Goal: Check status: Check status

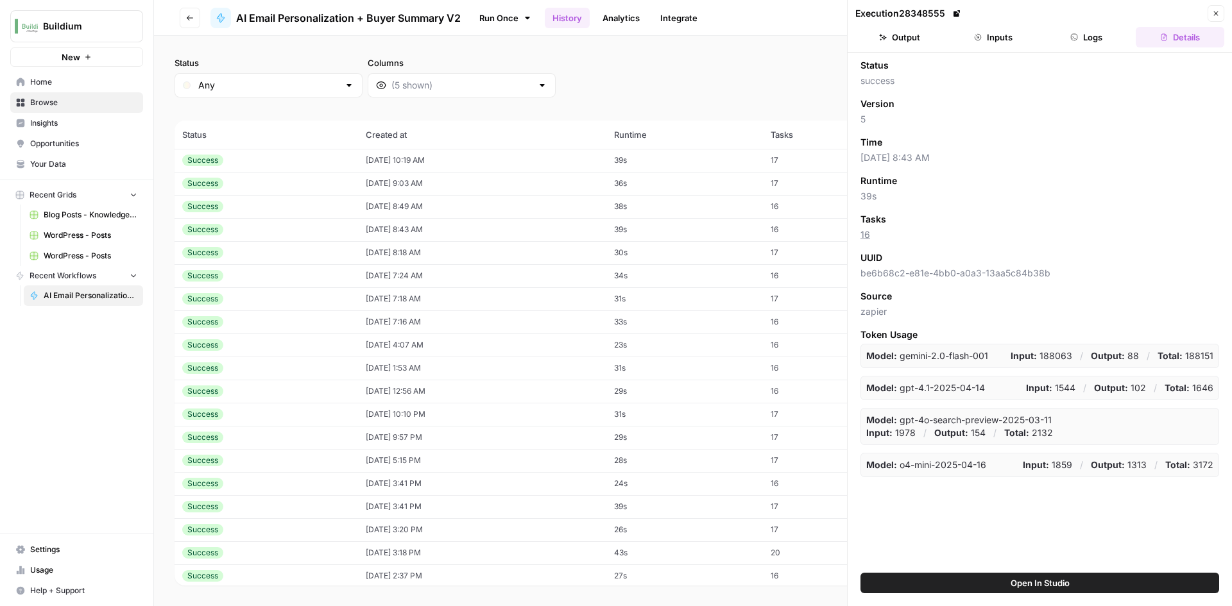
click at [460, 160] on td "[DATE] 10:19 AM" at bounding box center [482, 160] width 248 height 23
click at [919, 40] on button "Output" at bounding box center [899, 37] width 89 height 21
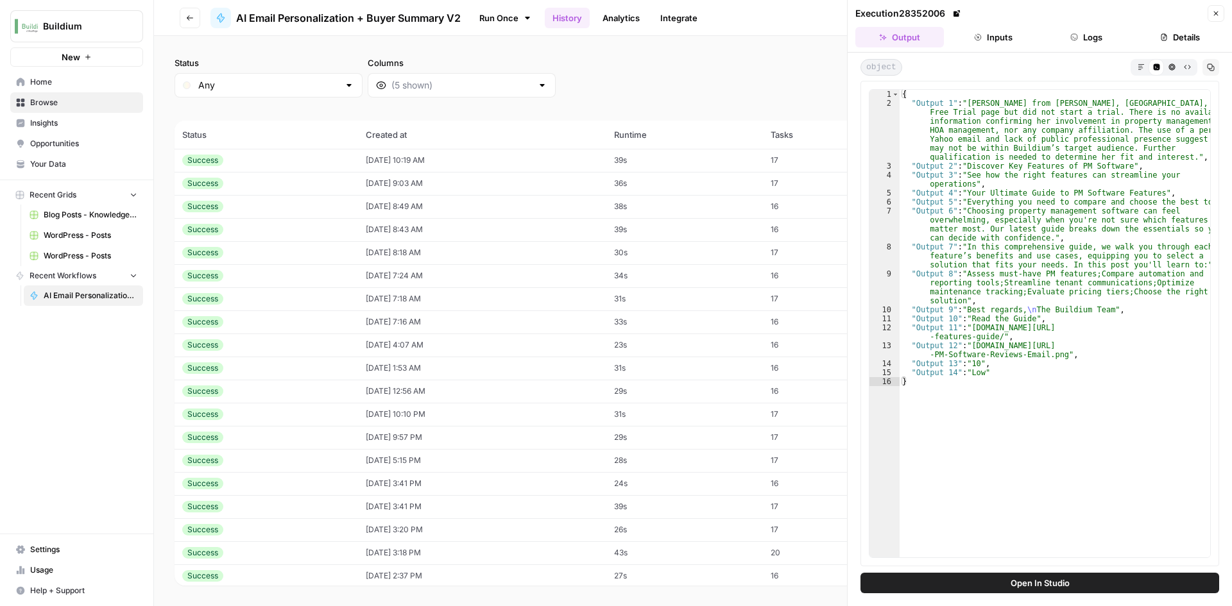
click at [429, 181] on td "[DATE] 9:03 AM" at bounding box center [482, 183] width 248 height 23
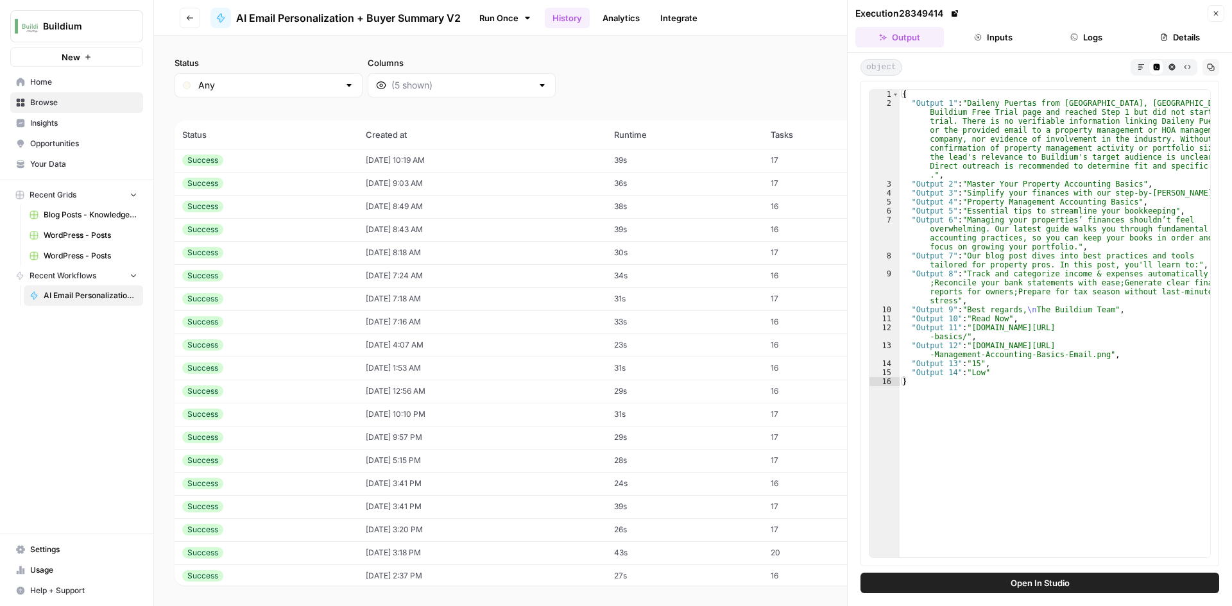
click at [418, 205] on td "[DATE] 8:49 AM" at bounding box center [482, 206] width 248 height 23
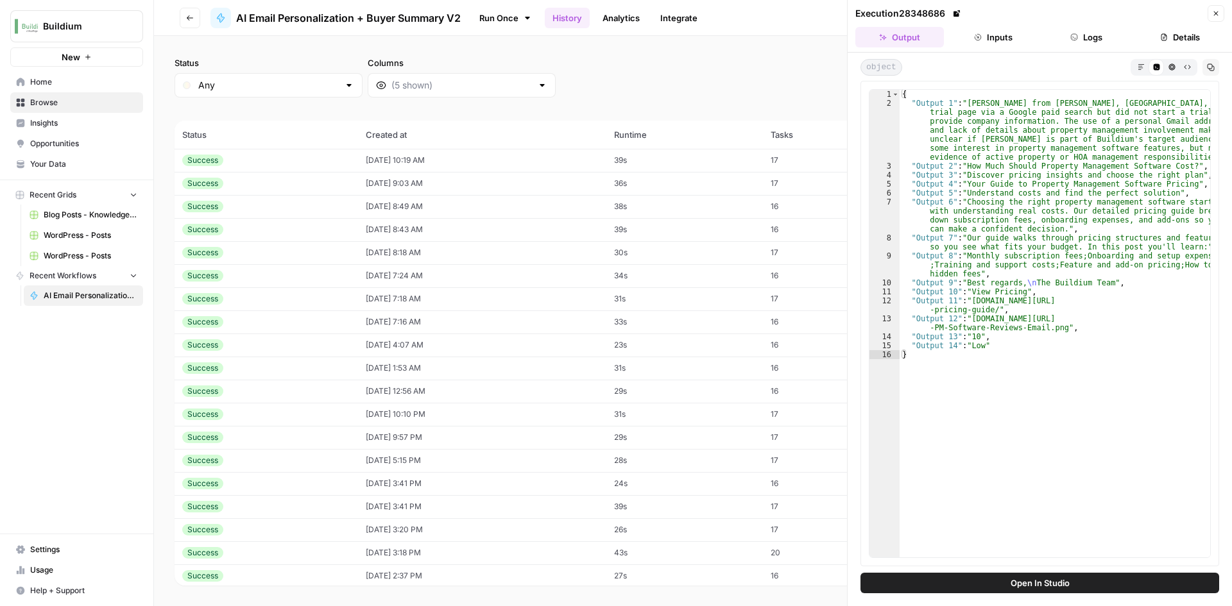
click at [411, 235] on td "[DATE] 8:43 AM" at bounding box center [482, 229] width 248 height 23
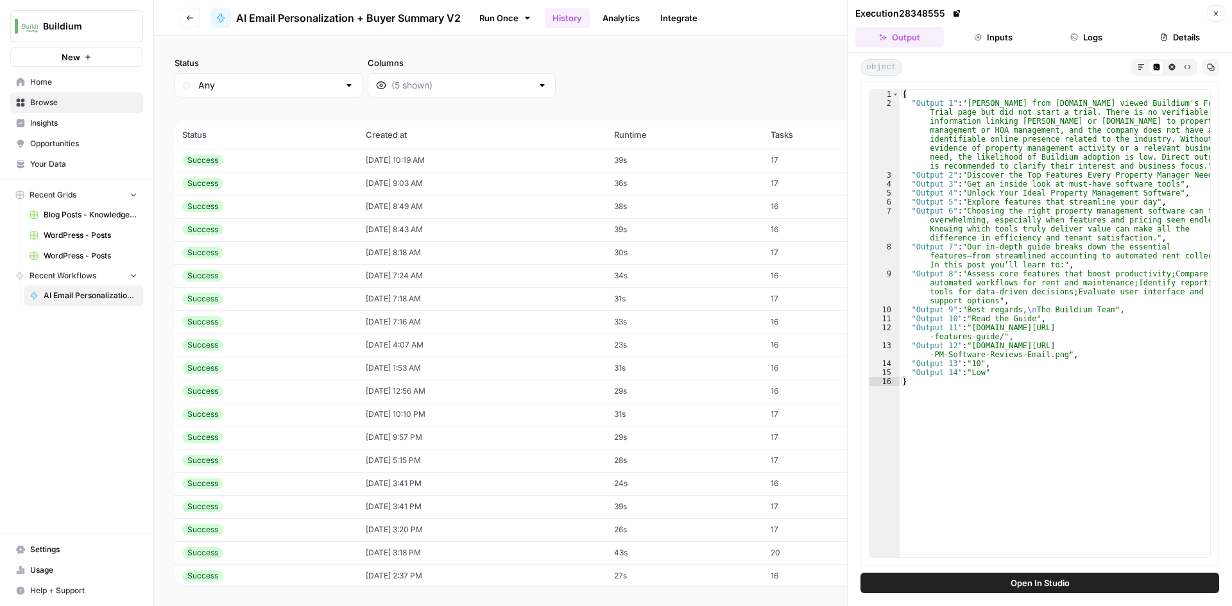
click at [407, 249] on td "[DATE] 8:18 AM" at bounding box center [482, 252] width 248 height 23
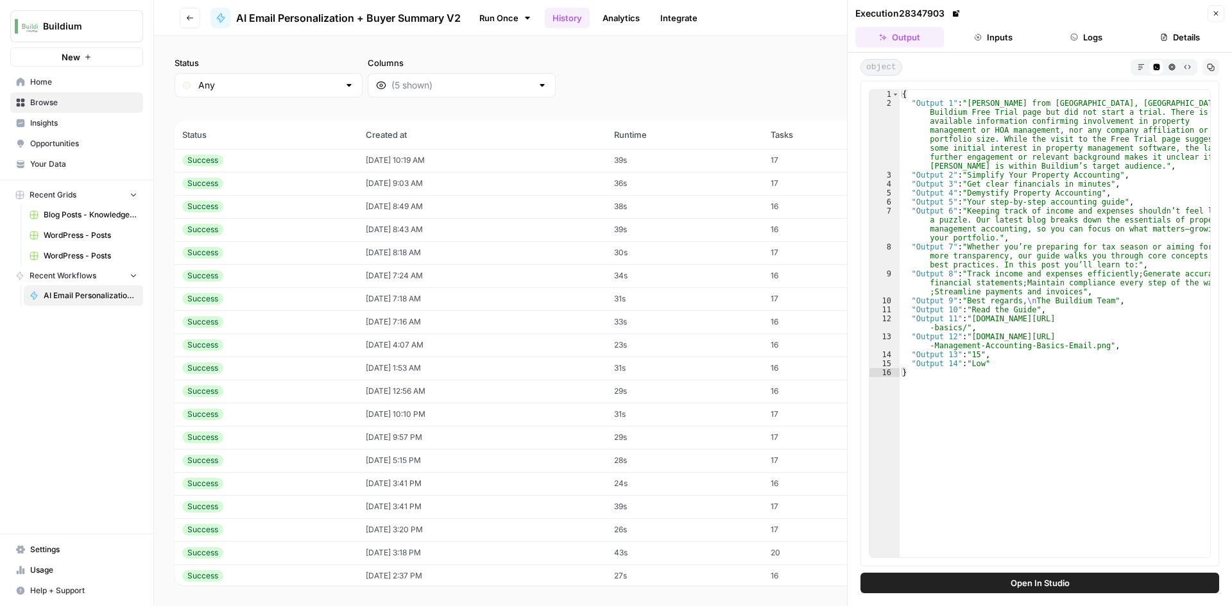
click at [406, 271] on td "[DATE] 7:24 AM" at bounding box center [482, 275] width 248 height 23
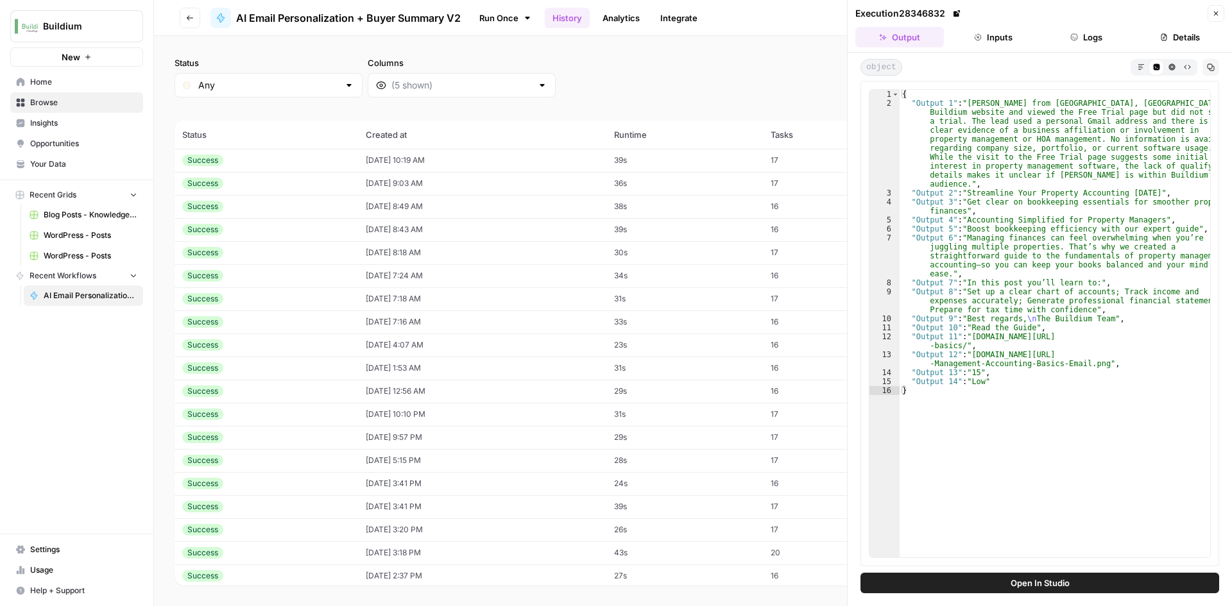
click at [400, 298] on td "[DATE] 7:18 AM" at bounding box center [482, 298] width 248 height 23
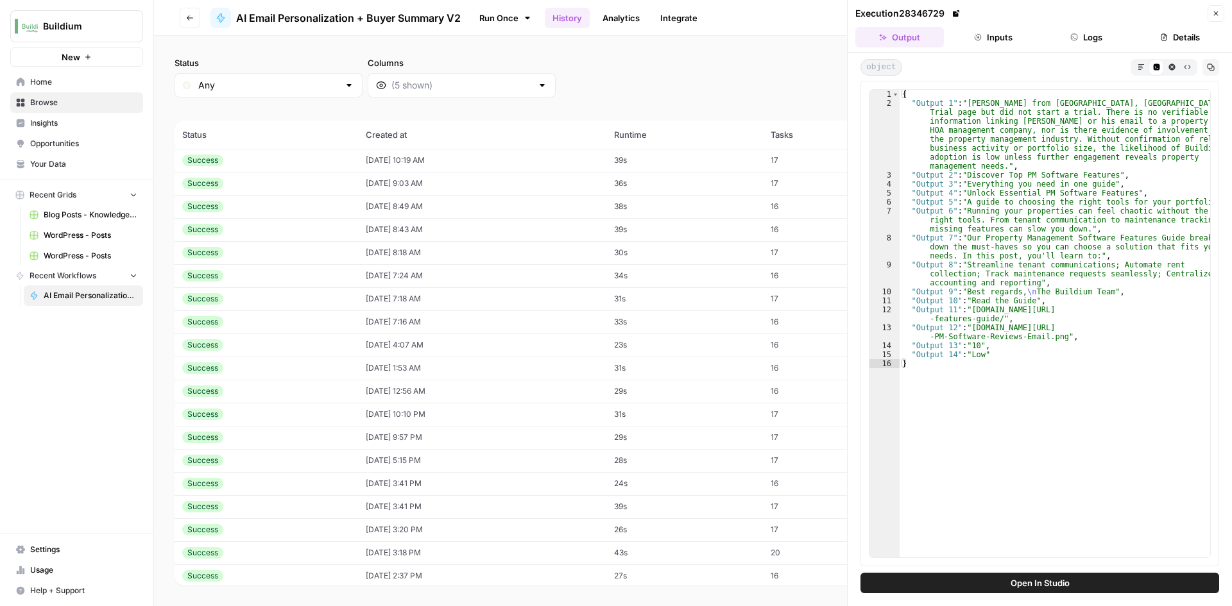
click at [404, 350] on td "[DATE] 4:07 AM" at bounding box center [482, 345] width 248 height 23
